Goal: Check status: Check status

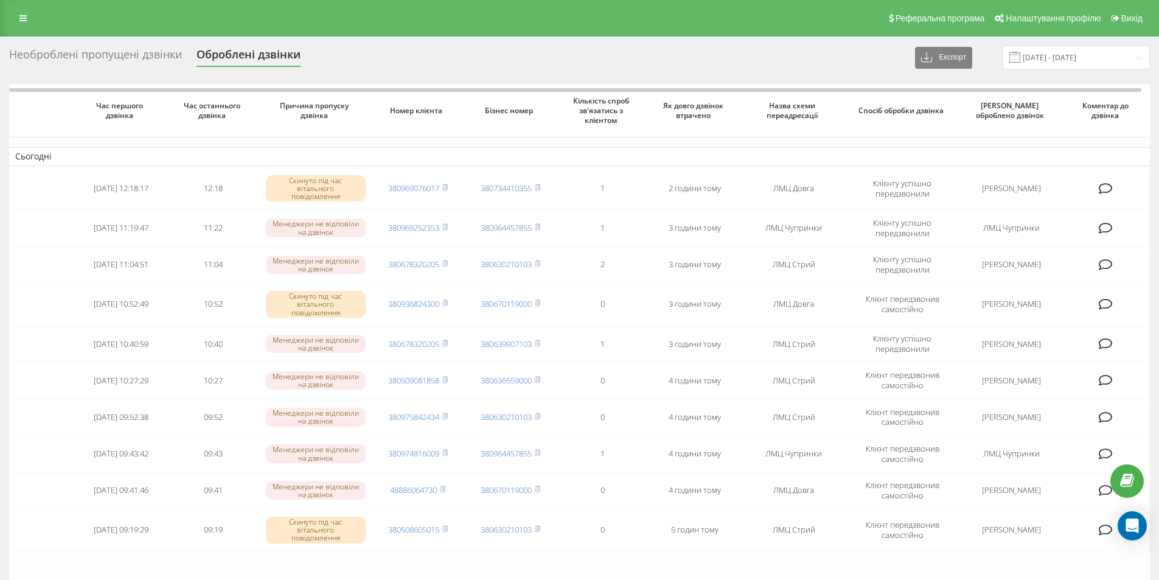
click at [119, 52] on div "Необроблені пропущені дзвінки" at bounding box center [95, 57] width 173 height 19
